Goal: Check status: Check status

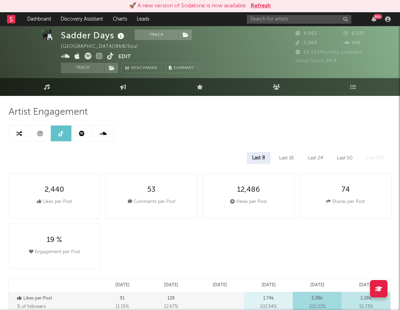
select select "1w"
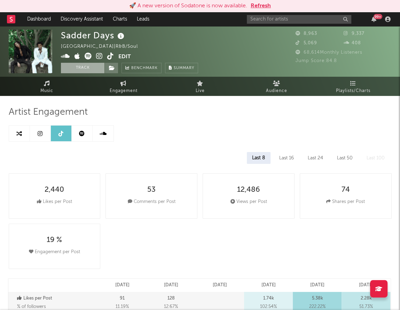
click at [71, 65] on button "Track" at bounding box center [83, 68] width 44 height 10
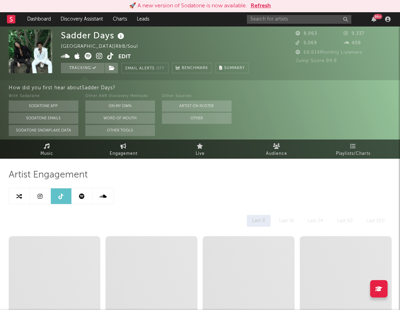
click at [101, 56] on icon at bounding box center [99, 56] width 7 height 7
